Goal: Register for event/course: Sign up to attend an event or enroll in a course

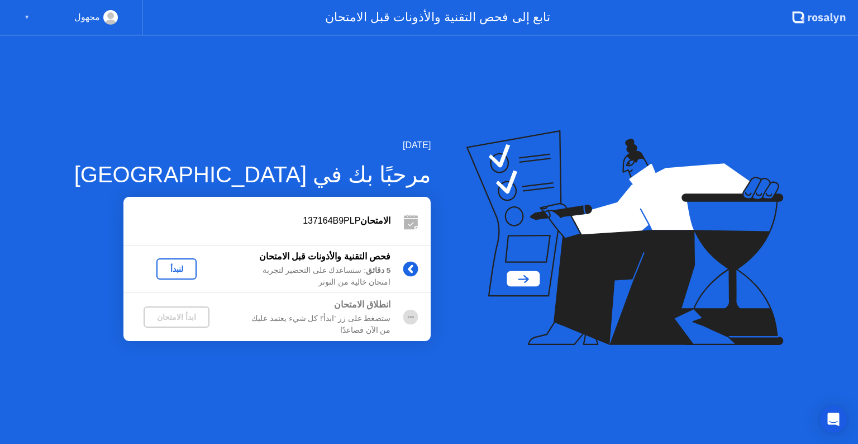
click at [23, 18] on div "مجهول ▼" at bounding box center [71, 18] width 143 height 36
click at [829, 416] on icon "Open Intercom Messenger" at bounding box center [833, 419] width 13 height 15
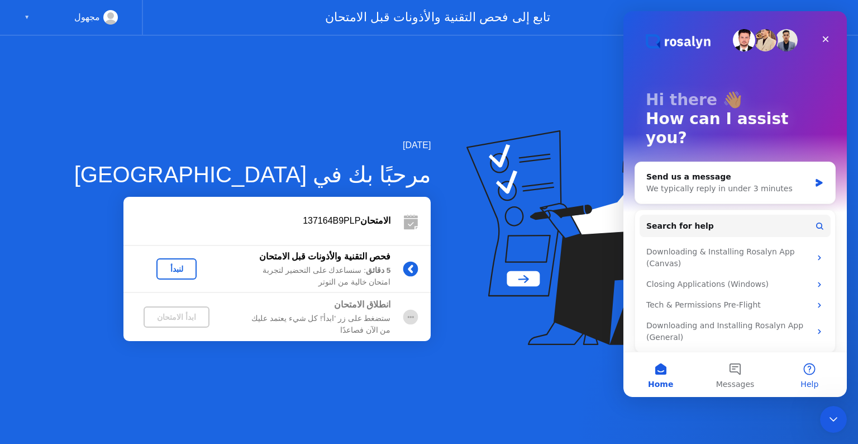
click at [816, 374] on button "Help" at bounding box center [810, 374] width 74 height 45
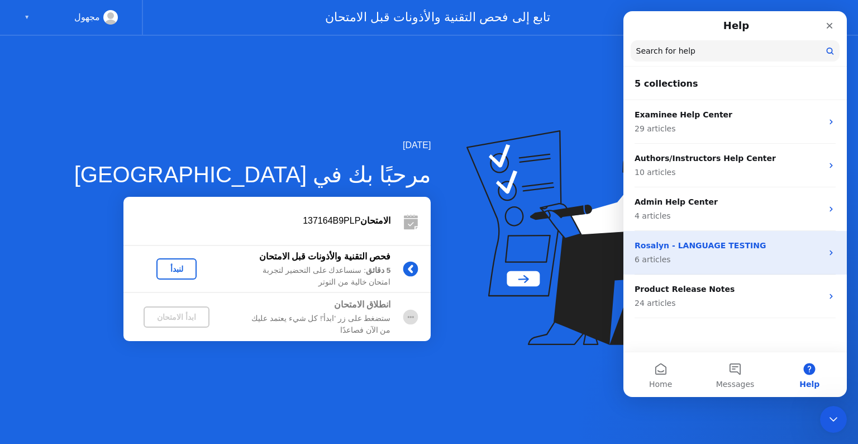
click at [833, 255] on icon "Intercom messenger" at bounding box center [831, 252] width 9 height 9
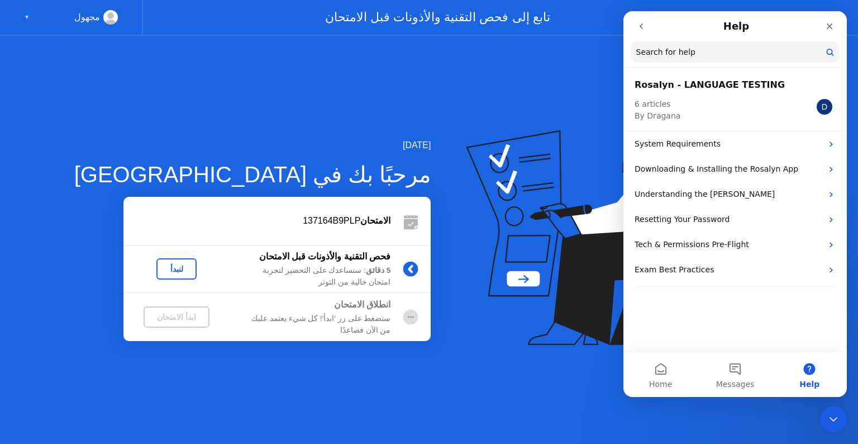
click at [639, 32] on button "go back" at bounding box center [641, 26] width 21 height 21
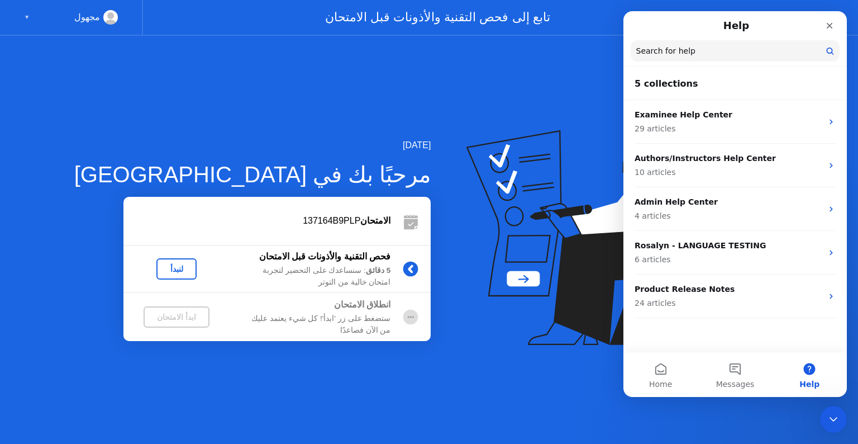
click at [456, 354] on div "[DATE] مرحبًا بك في [PERSON_NAME] 137164B9PLP فحص التقنية والأذونات قبل الامتحا…" at bounding box center [429, 240] width 858 height 408
click at [163, 264] on div "لنبدأ" at bounding box center [176, 268] width 31 height 9
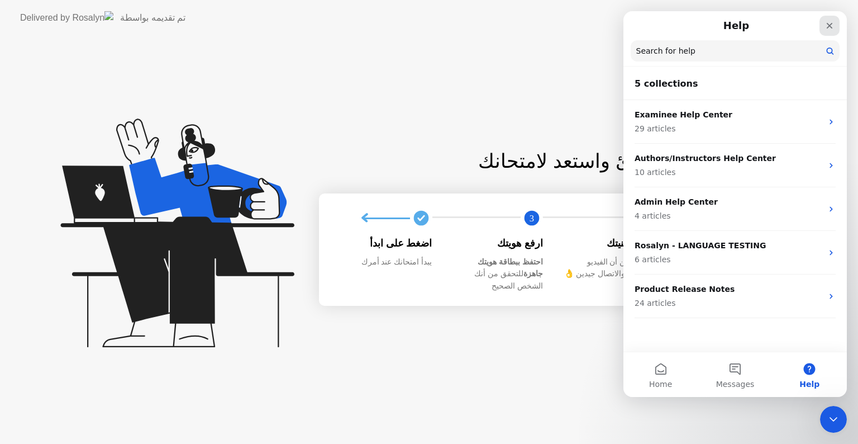
click at [835, 25] on div "Close" at bounding box center [829, 26] width 20 height 20
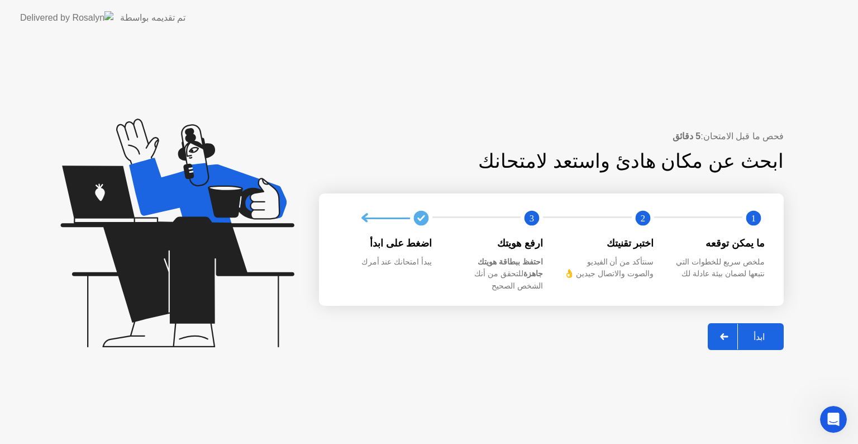
click at [760, 331] on div "ابدأ" at bounding box center [759, 336] width 42 height 11
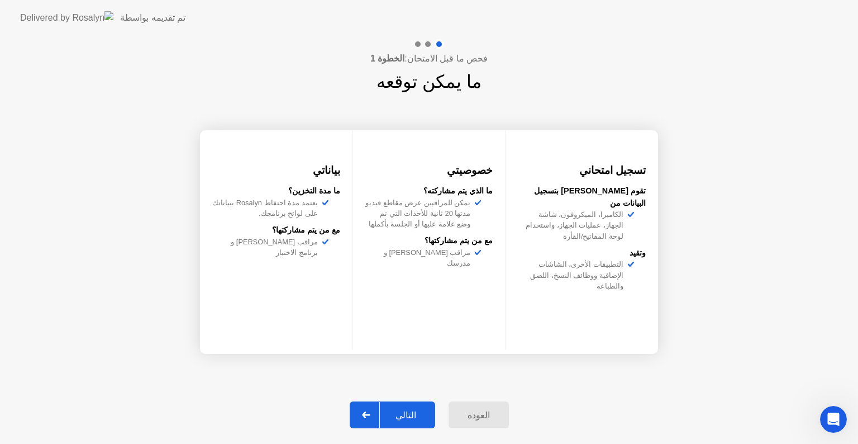
click at [412, 407] on button "التالي" at bounding box center [392, 414] width 85 height 27
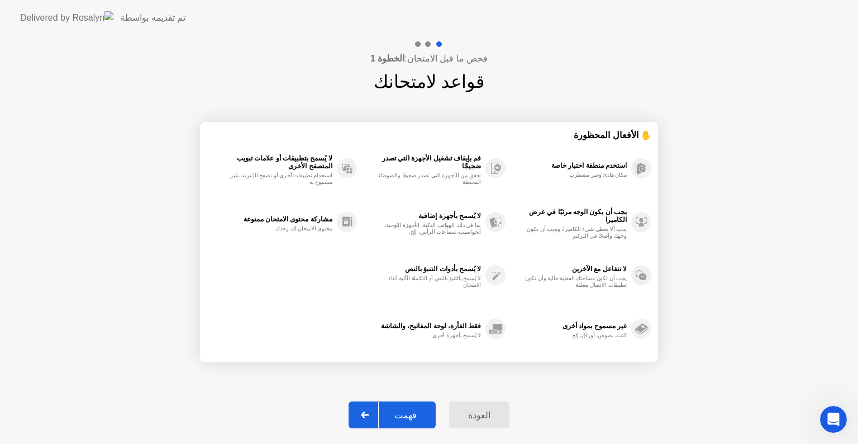
click at [414, 416] on div "فهمت" at bounding box center [406, 414] width 54 height 11
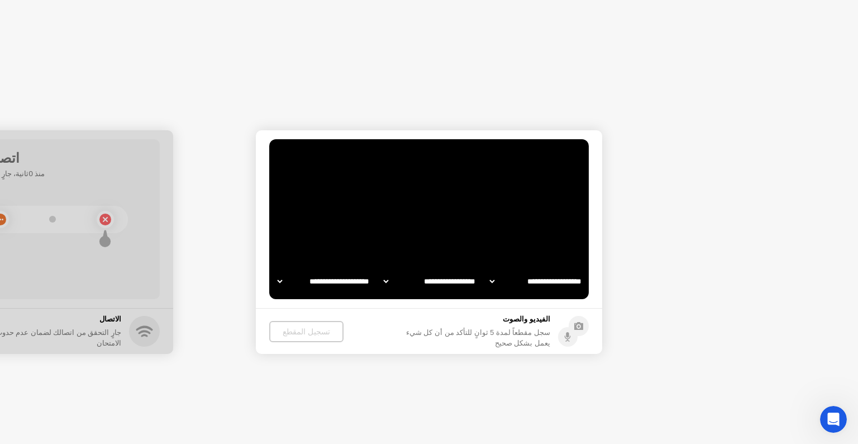
select select "**********"
select select "*******"
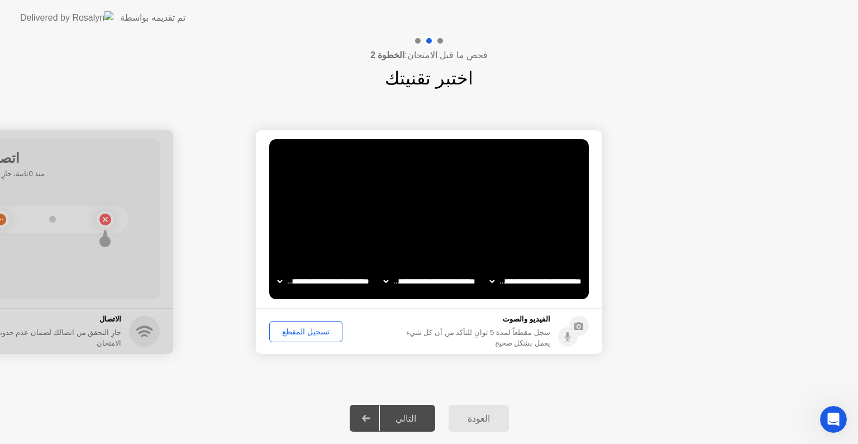
click at [308, 328] on div "تسجيل المقطع" at bounding box center [305, 331] width 65 height 9
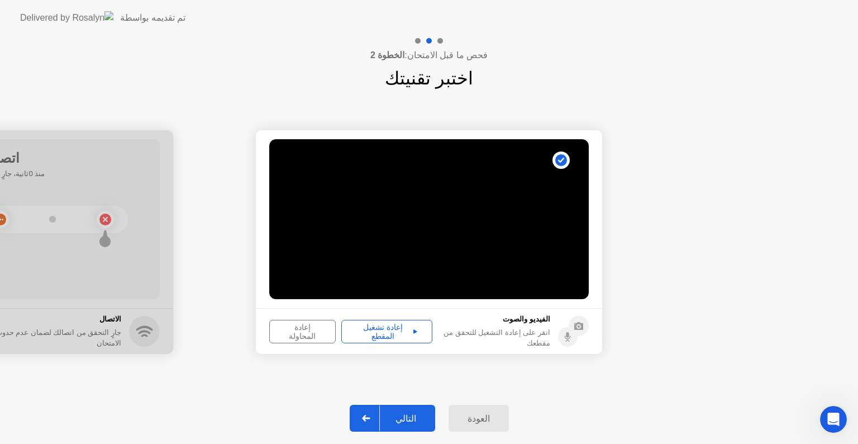
click at [391, 332] on div "إعادة تشغيل المقطع" at bounding box center [386, 331] width 83 height 18
click at [314, 330] on div "إعادة المحاولة" at bounding box center [302, 331] width 59 height 18
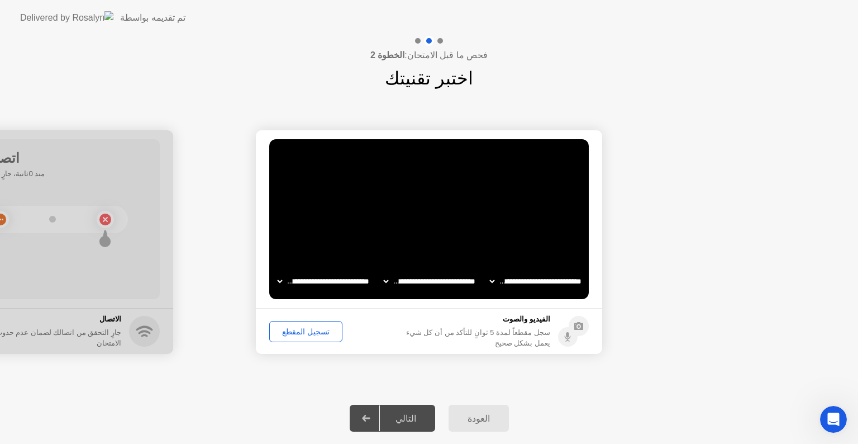
click at [336, 283] on select "**********" at bounding box center [324, 281] width 96 height 22
click at [320, 331] on div "تسجيل المقطع" at bounding box center [305, 331] width 65 height 9
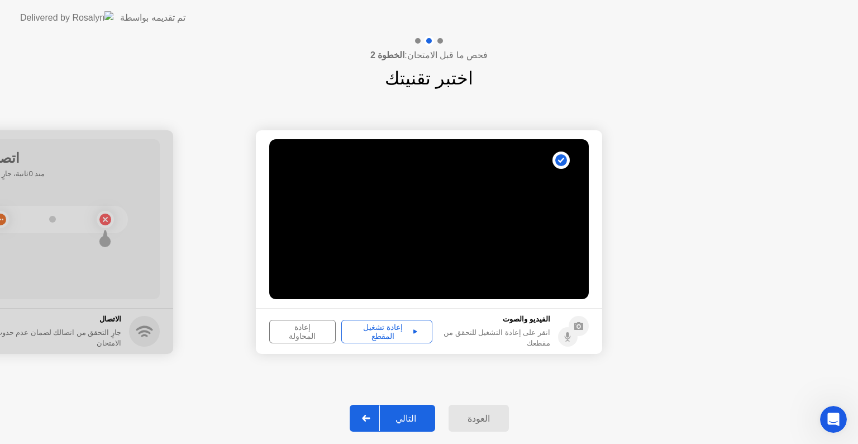
click at [386, 331] on div "إعادة تشغيل المقطع" at bounding box center [386, 331] width 83 height 18
click at [407, 413] on div "التالي" at bounding box center [406, 418] width 52 height 11
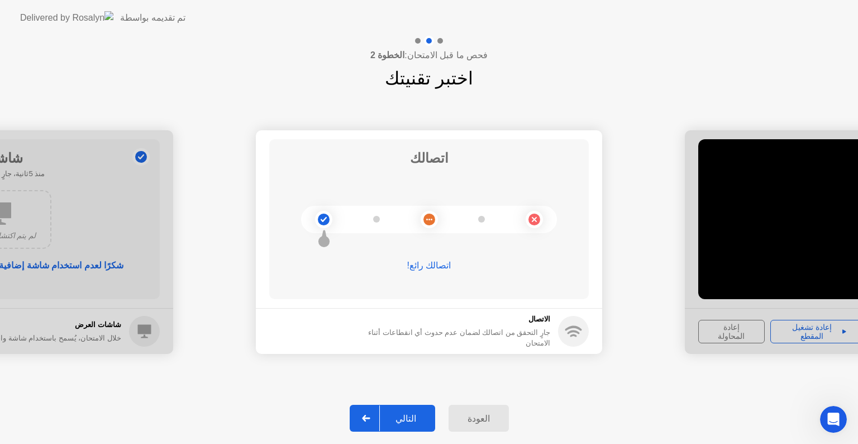
click at [414, 420] on div "التالي" at bounding box center [406, 418] width 52 height 11
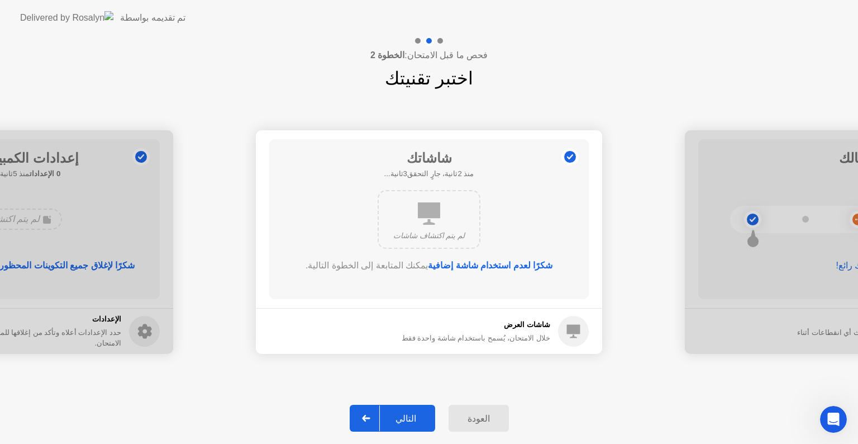
click at [414, 416] on div "التالي" at bounding box center [406, 418] width 52 height 11
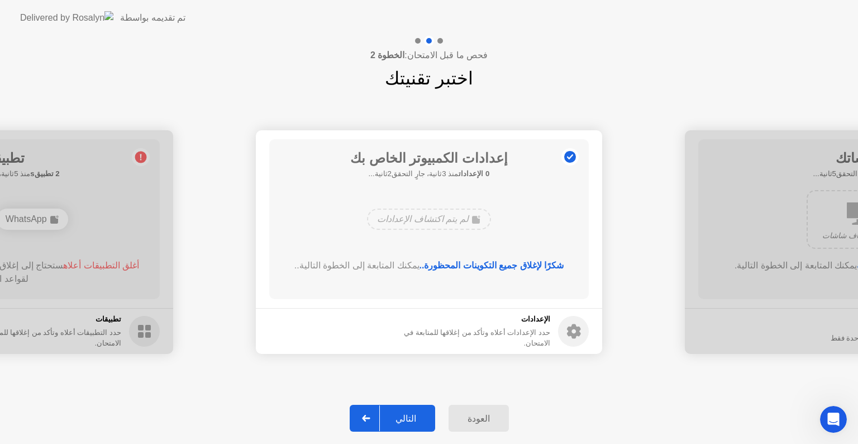
click at [414, 416] on div "التالي" at bounding box center [406, 418] width 52 height 11
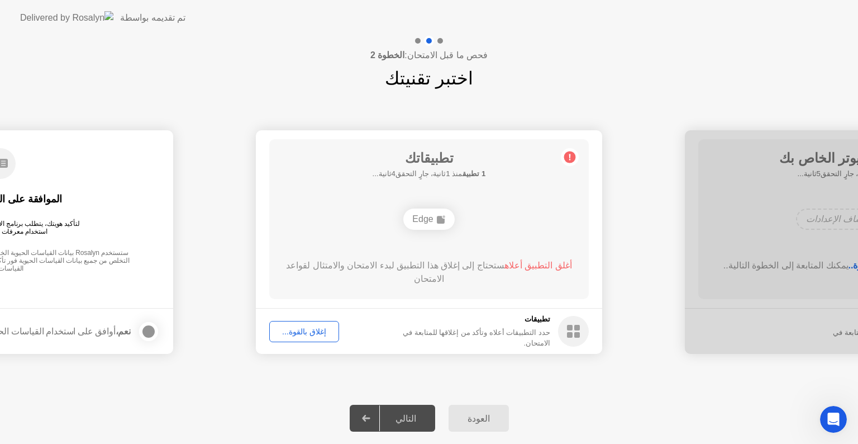
click at [313, 328] on div "إغلاق بالقوة..." at bounding box center [304, 331] width 62 height 9
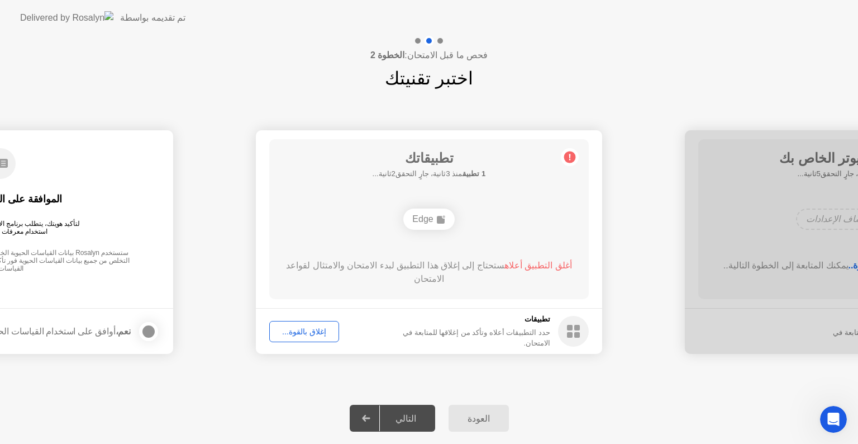
click at [380, 326] on footer "تطبيقات حدد التطبيقات أعلاه وتأكد من إغلاقها للمتابعة في الامتحان. إغلاق بالقوة…" at bounding box center [429, 331] width 346 height 46
click at [432, 221] on div "Edge" at bounding box center [428, 218] width 51 height 21
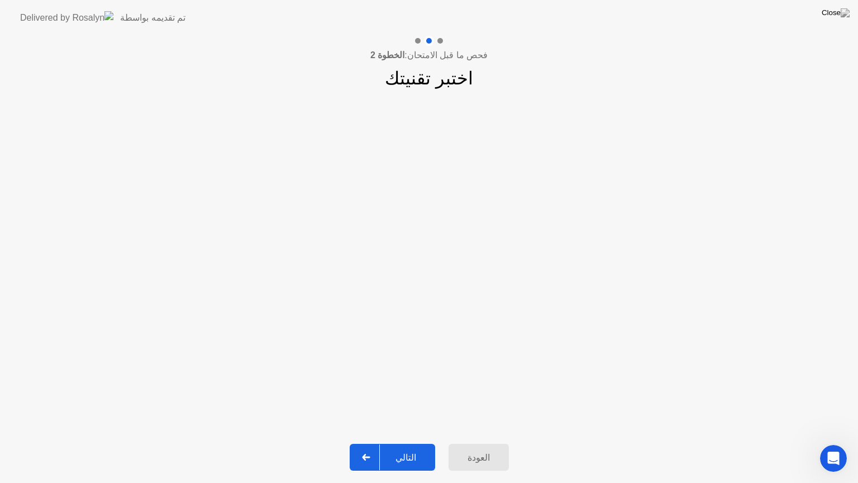
click at [407, 443] on div "التالي" at bounding box center [406, 457] width 52 height 11
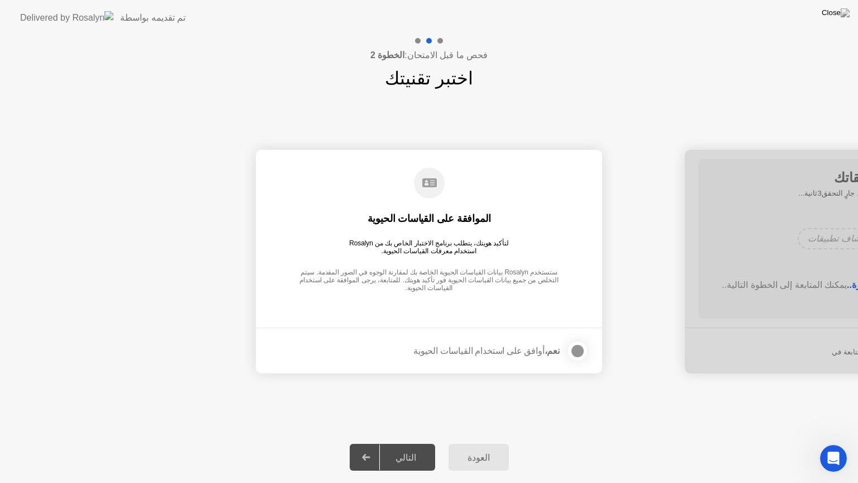
click at [574, 349] on div at bounding box center [577, 350] width 13 height 13
click at [404, 443] on div "التالي" at bounding box center [406, 457] width 52 height 11
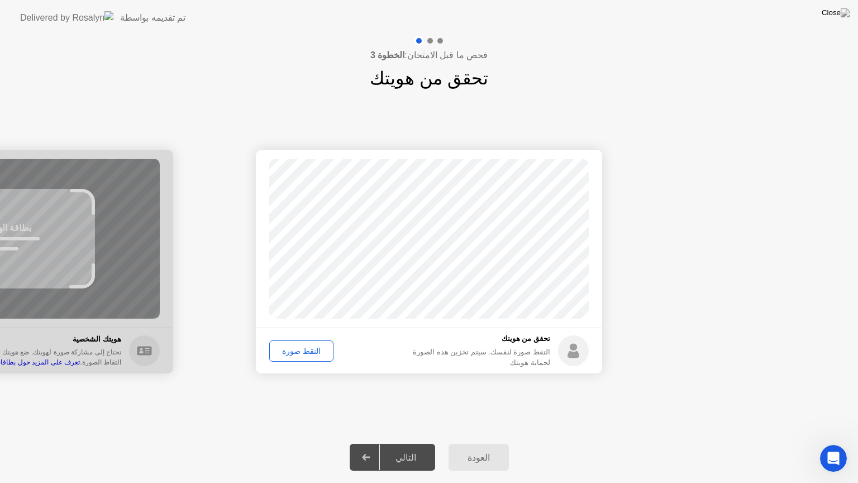
click at [295, 353] on div "التقط صورة" at bounding box center [301, 350] width 56 height 9
click at [404, 443] on div "التالي" at bounding box center [406, 457] width 52 height 11
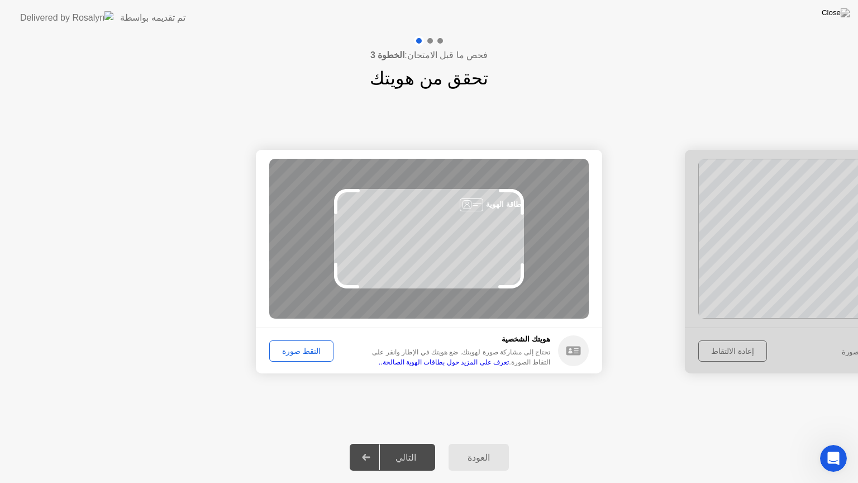
click at [308, 350] on div "التقط صورة" at bounding box center [301, 350] width 56 height 9
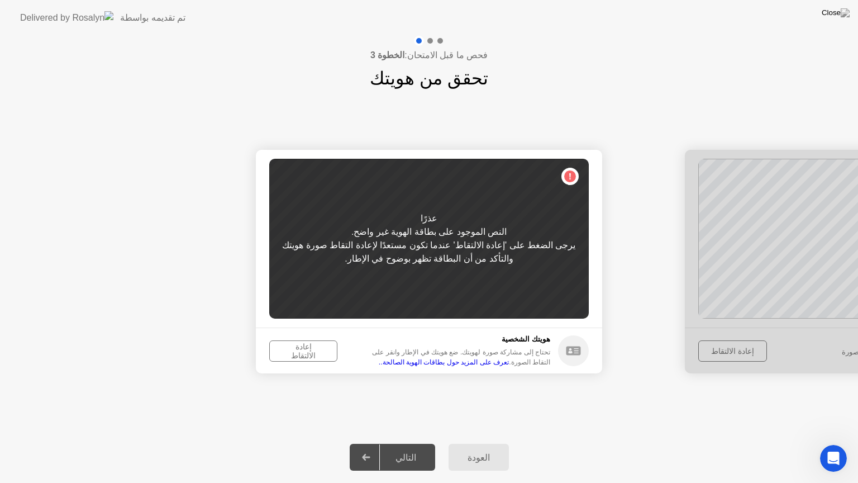
click at [306, 346] on div "إعادة الالتقاط" at bounding box center [303, 351] width 60 height 18
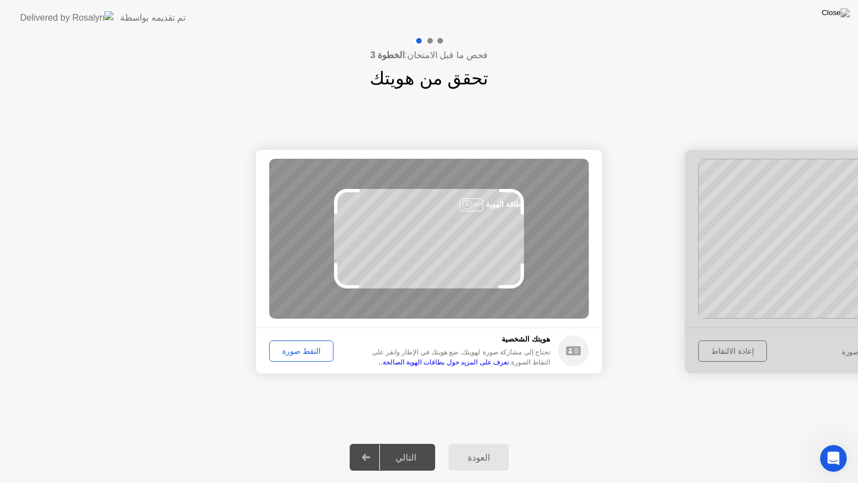
click at [306, 346] on div "التقط صورة" at bounding box center [301, 350] width 56 height 9
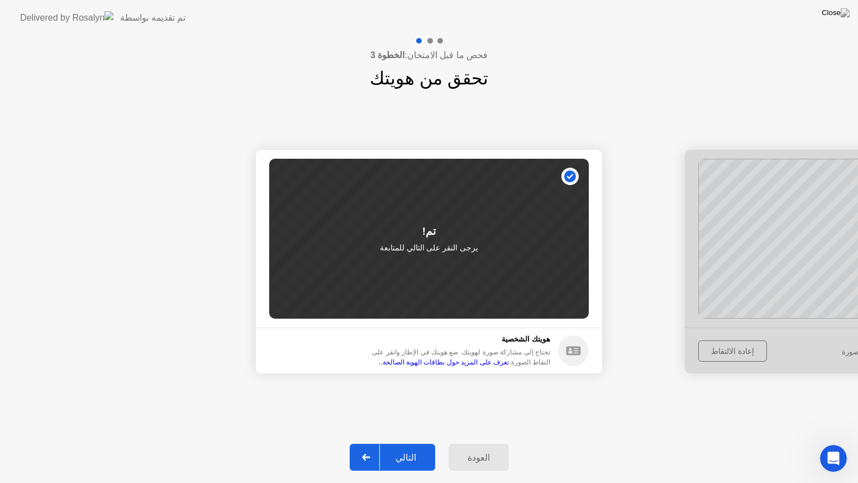
click at [405, 443] on button "التالي" at bounding box center [392, 457] width 85 height 27
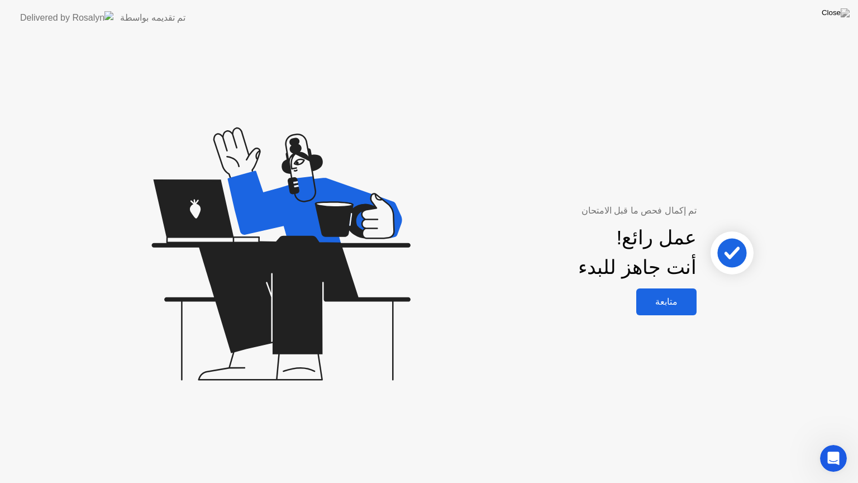
click at [668, 299] on div "متابعة" at bounding box center [667, 301] width 54 height 11
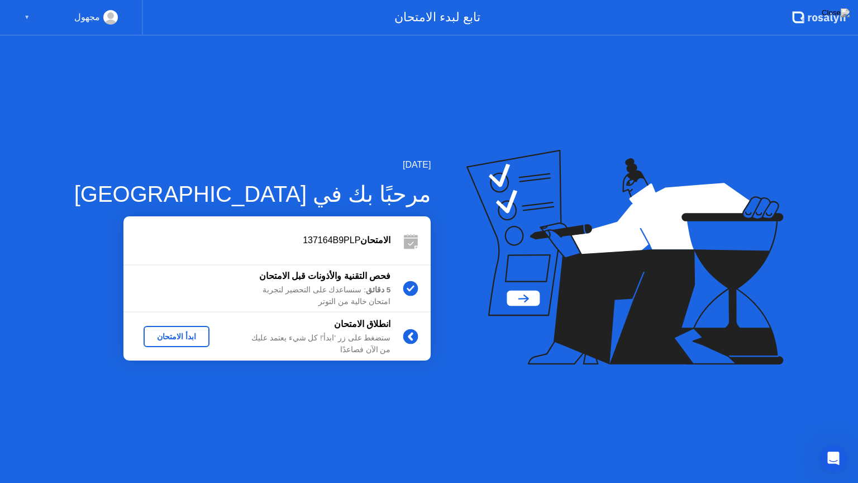
click at [166, 333] on div "ابدأ الامتحان" at bounding box center [176, 336] width 57 height 9
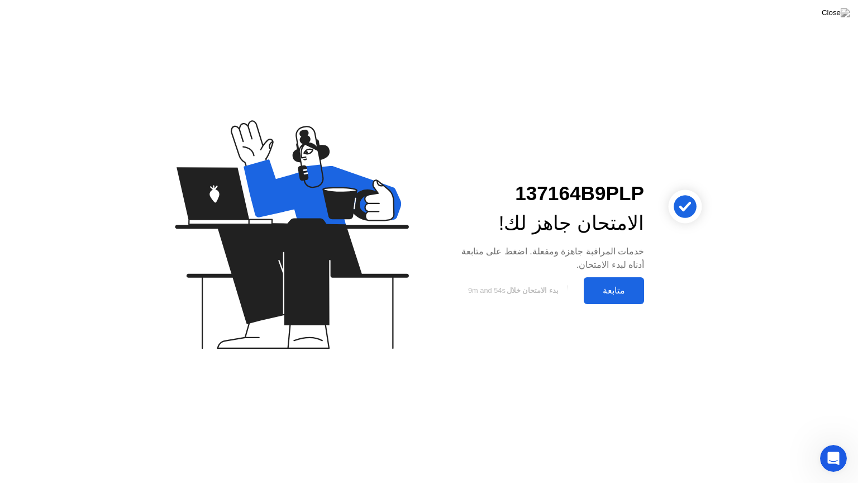
click at [612, 295] on div "متابعة" at bounding box center [614, 290] width 54 height 11
